Goal: Transaction & Acquisition: Purchase product/service

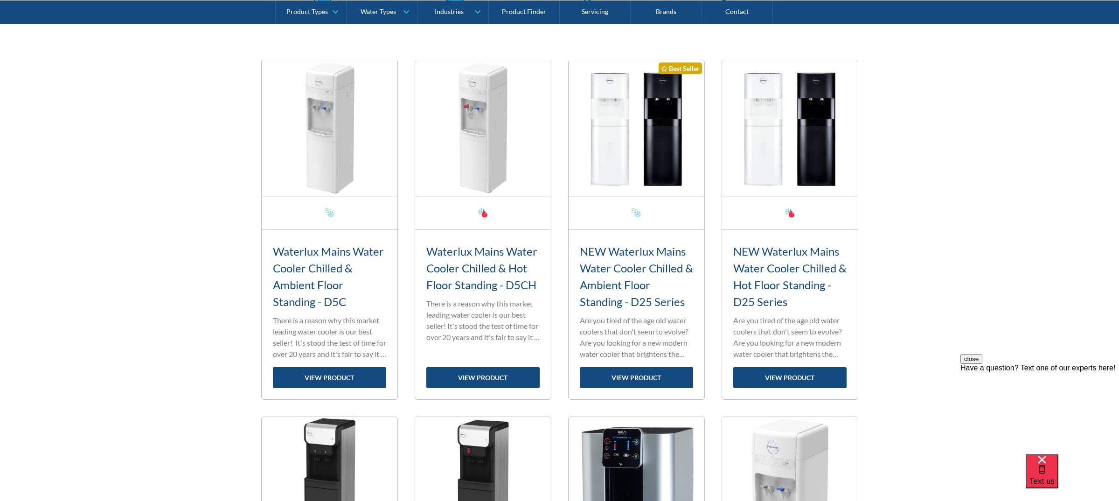
scroll to position [326, 0]
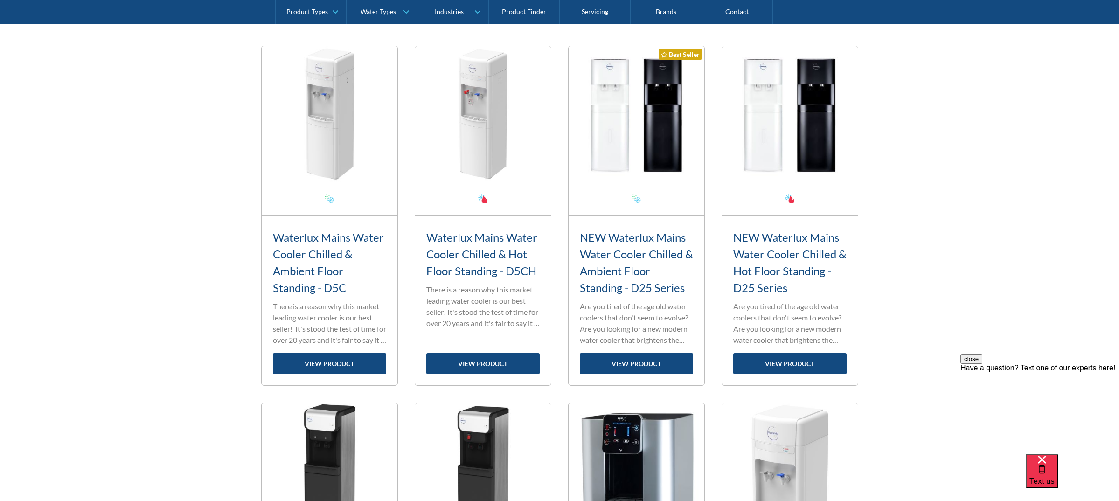
click at [397, 139] on img at bounding box center [330, 114] width 136 height 136
click at [634, 368] on link "view product" at bounding box center [636, 363] width 113 height 21
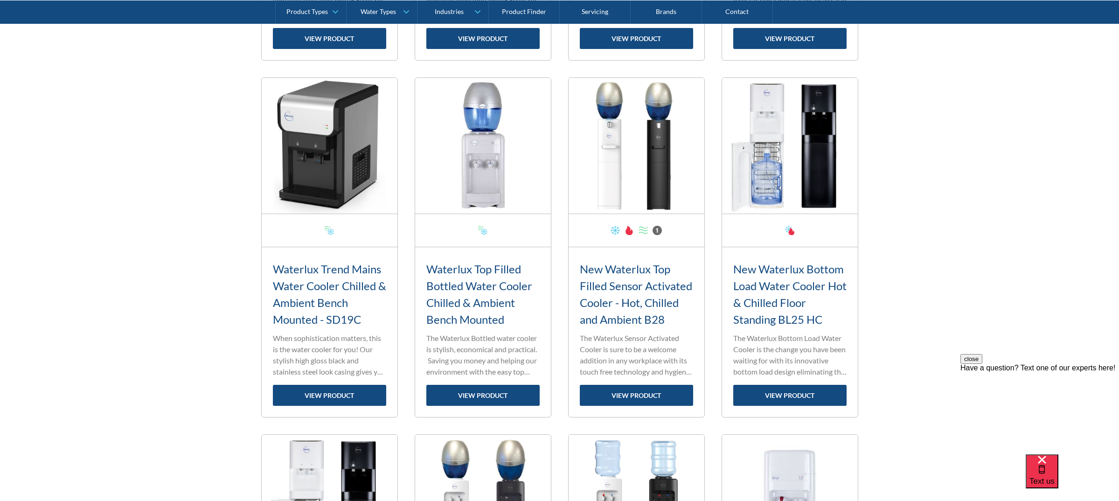
scroll to position [1026, 0]
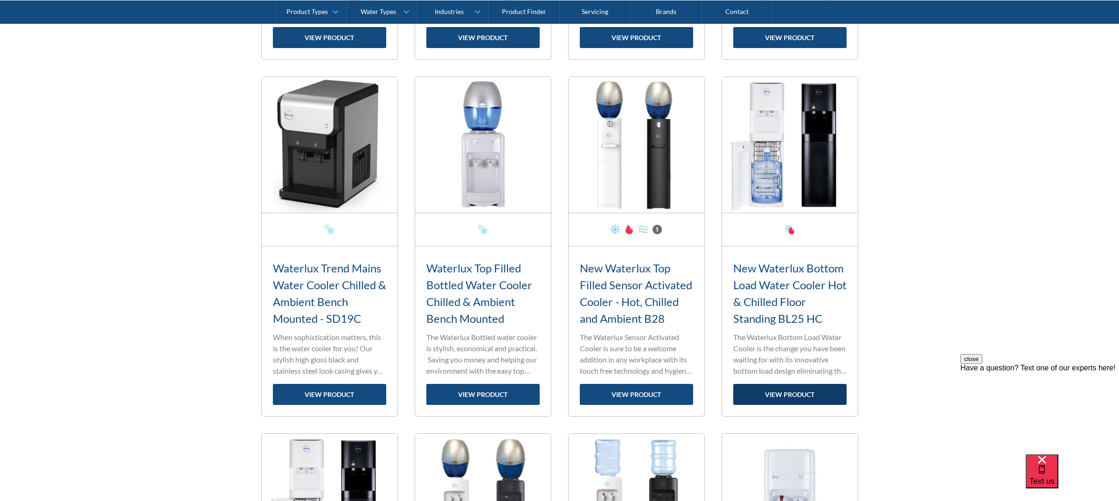
click at [787, 390] on link "view product" at bounding box center [789, 394] width 113 height 21
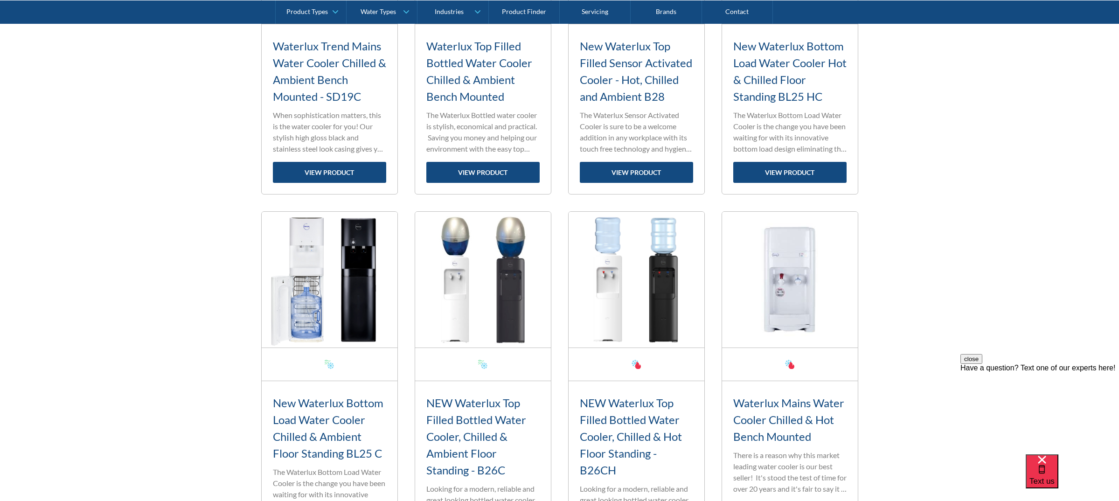
scroll to position [1259, 0]
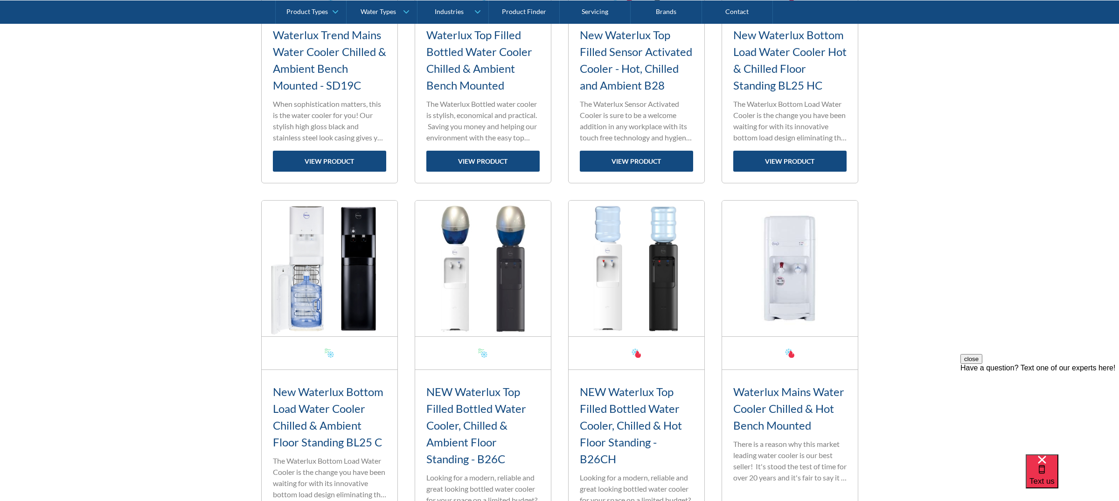
click at [310, 408] on h3 "New Waterlux Bottom Load Water Cooler Chilled & Ambient Floor Standing BL25 C" at bounding box center [329, 416] width 113 height 67
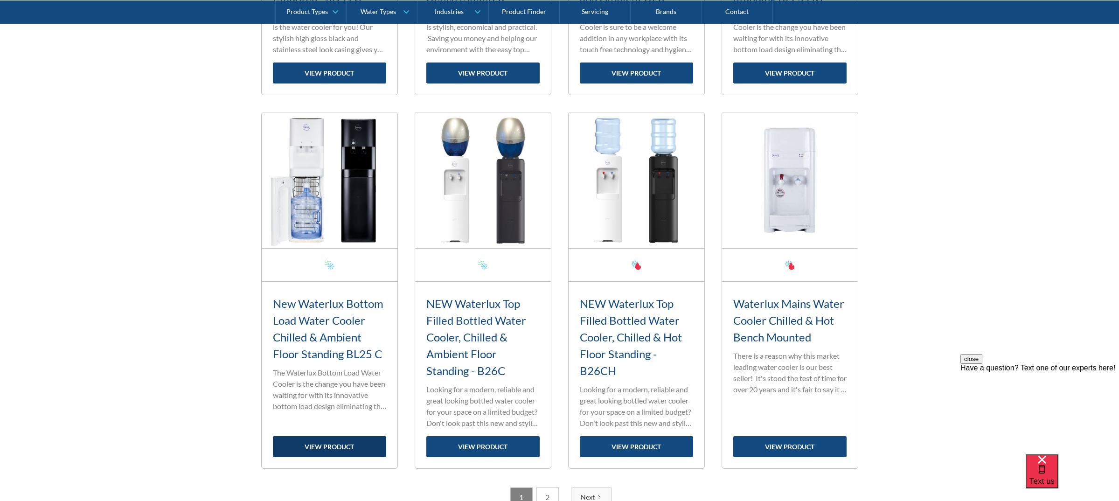
scroll to position [1446, 0]
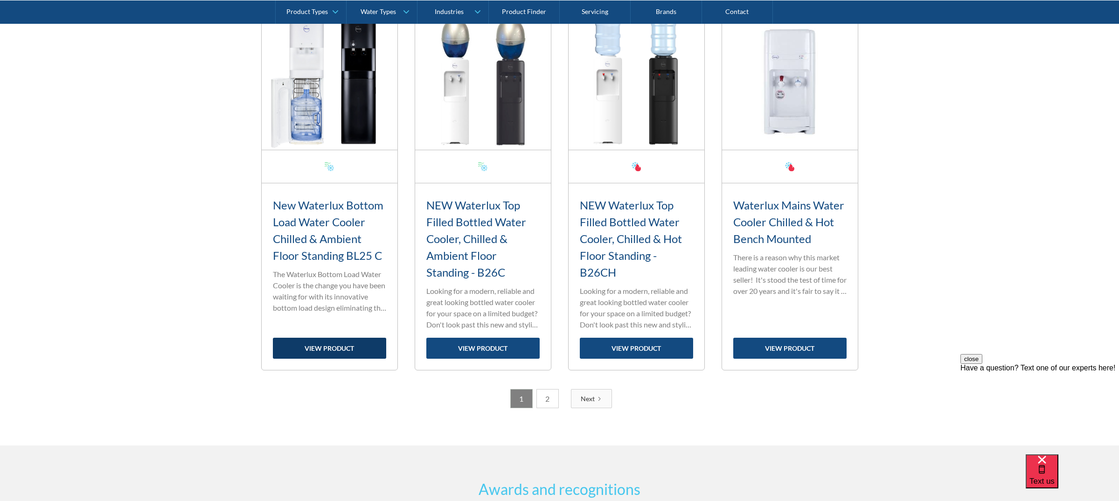
click at [325, 349] on link "view product" at bounding box center [329, 348] width 113 height 21
click at [304, 349] on link "view product" at bounding box center [329, 348] width 113 height 21
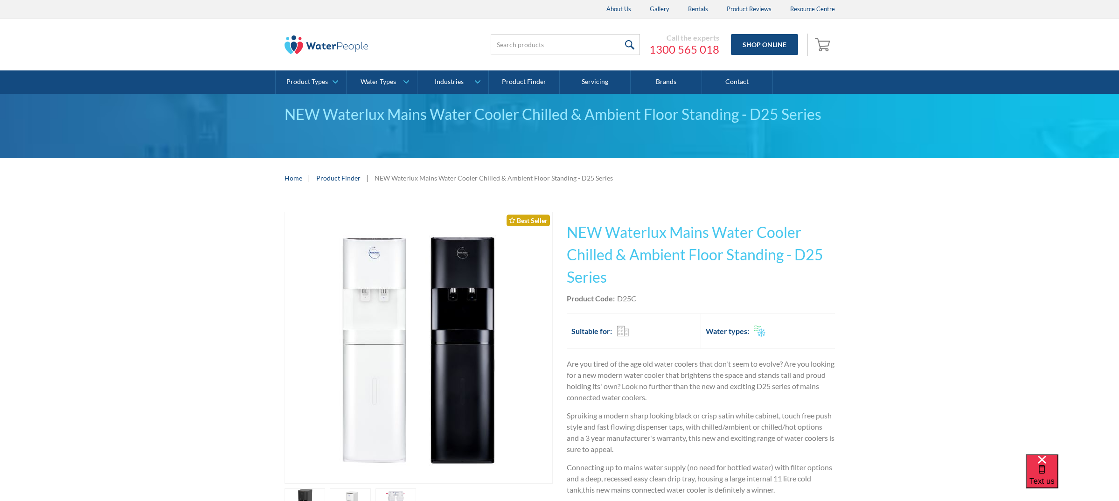
click at [240, 215] on div "Play video Fits Most Brands Best Seller No items found. This tap design is incl…" at bounding box center [559, 401] width 1119 height 406
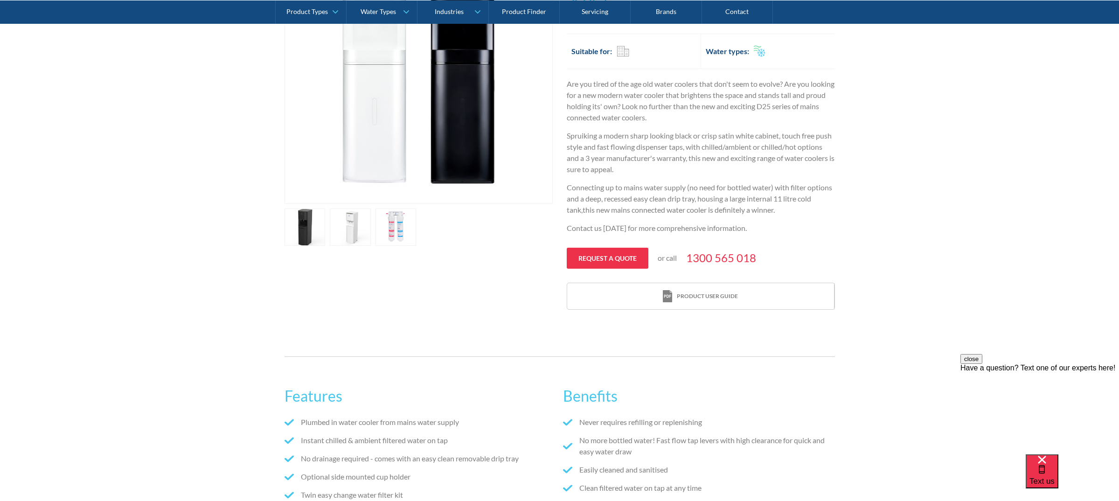
click at [325, 214] on link "open lightbox" at bounding box center [304, 226] width 41 height 37
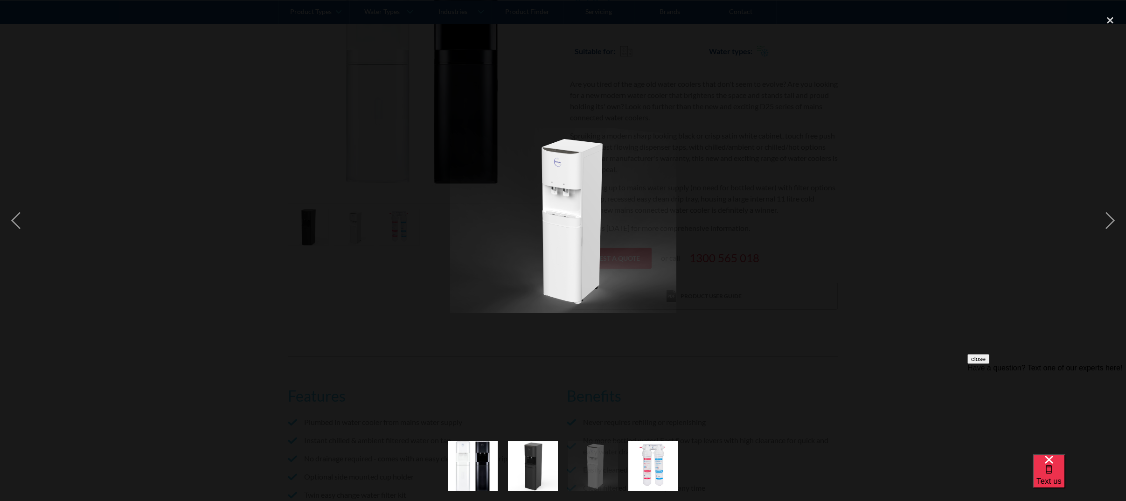
click at [175, 251] on div at bounding box center [563, 220] width 1126 height 421
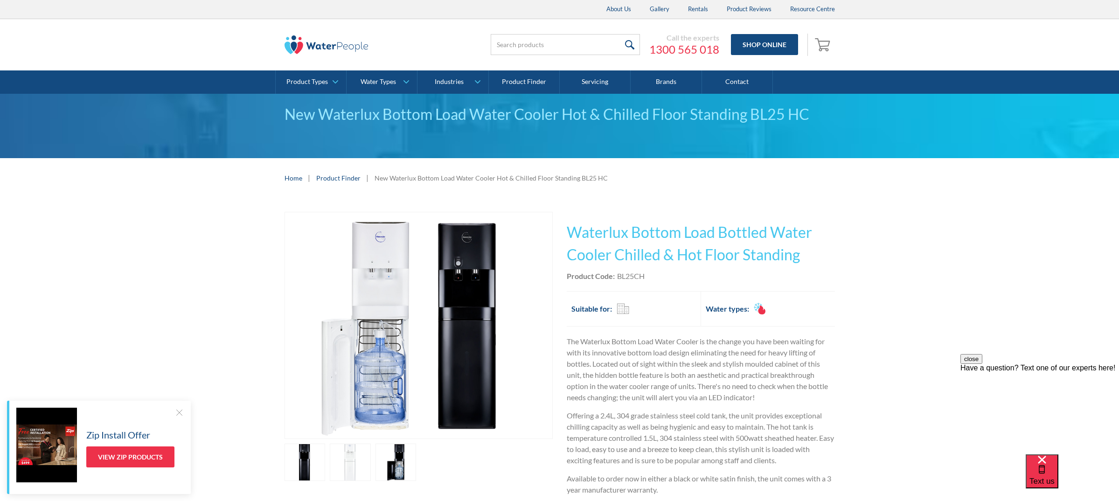
click at [293, 478] on link "open lightbox" at bounding box center [304, 461] width 41 height 37
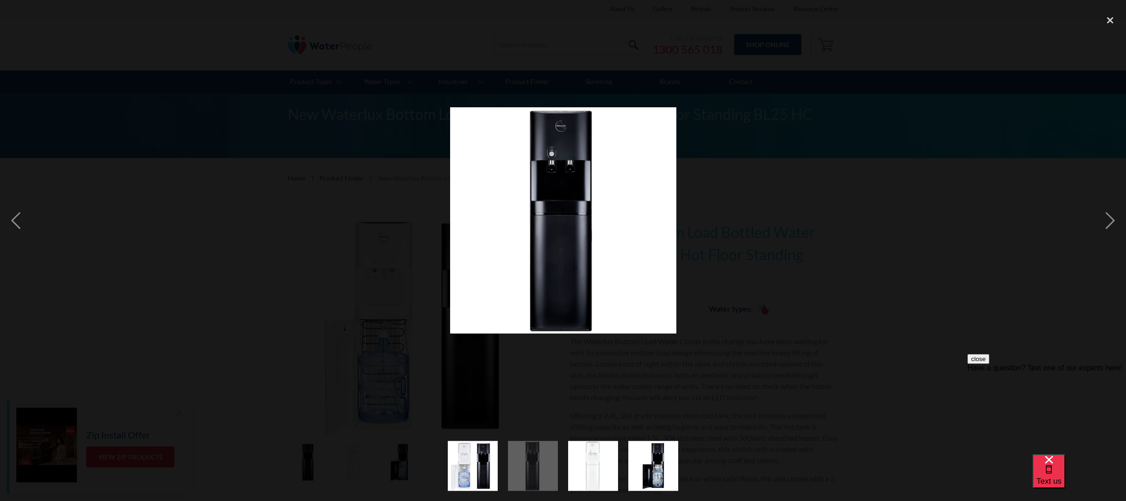
click at [496, 42] on div at bounding box center [563, 220] width 1126 height 421
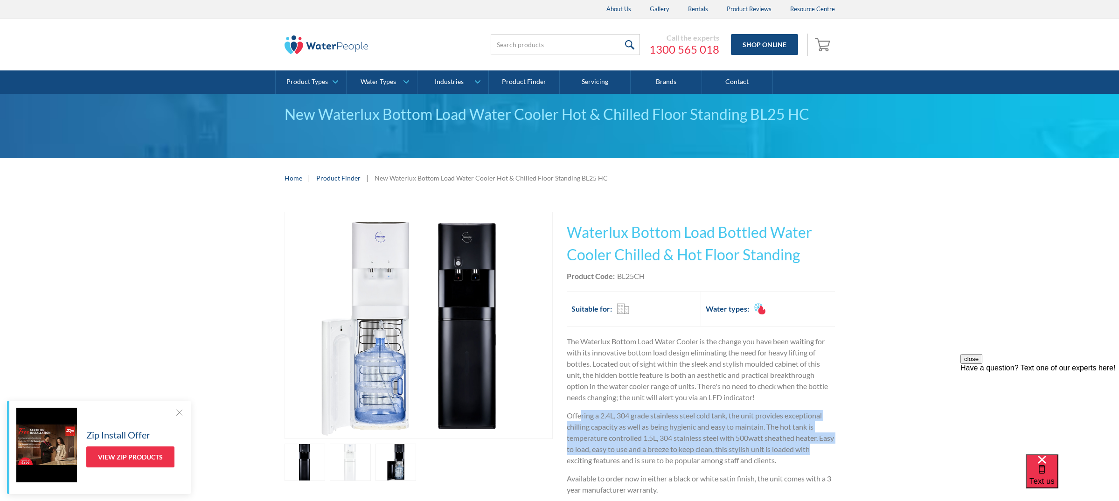
drag, startPoint x: 655, startPoint y: 410, endPoint x: 850, endPoint y: 449, distance: 198.7
click at [850, 449] on div "Play video Fits Most Brands Best Seller No items found. This tap design is incl…" at bounding box center [559, 401] width 1119 height 406
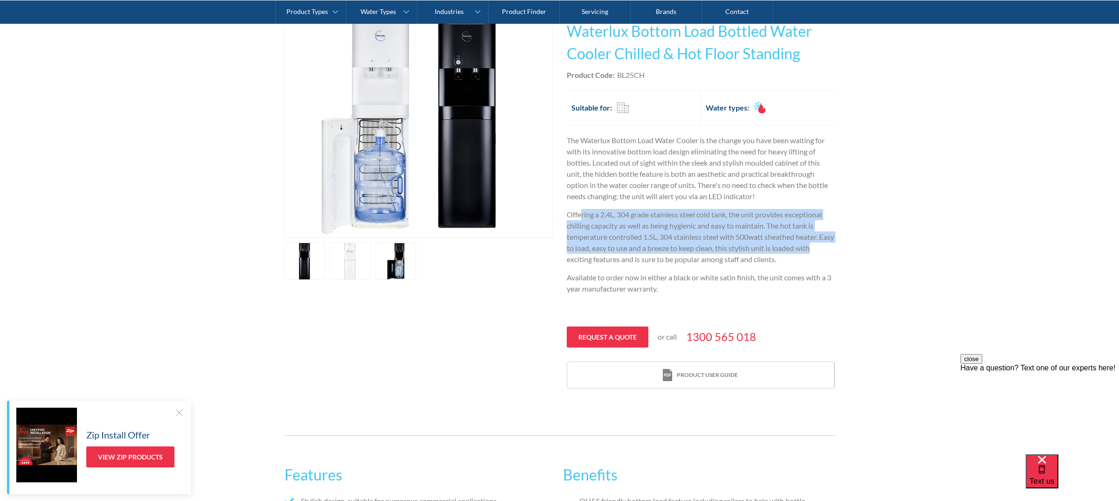
scroll to position [93, 0]
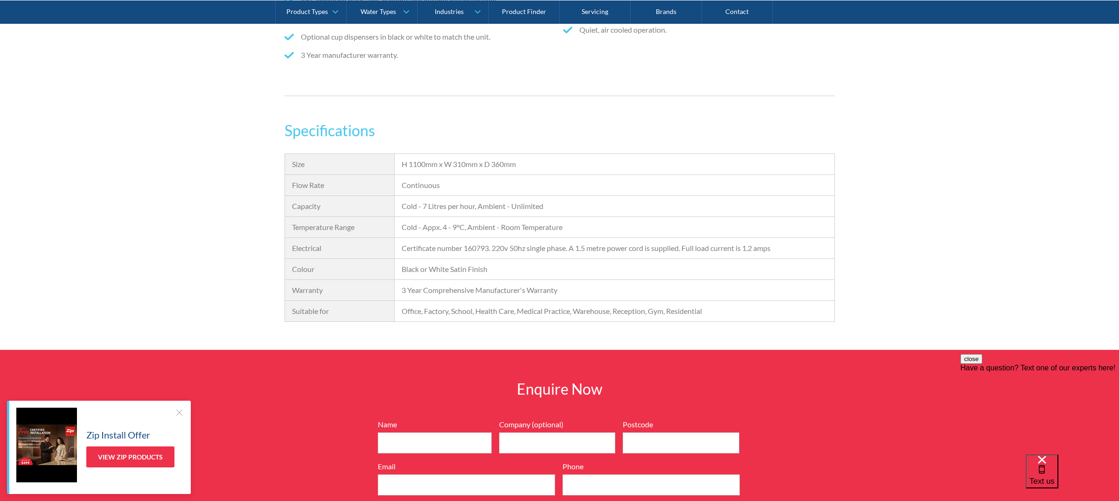
scroll to position [793, 0]
